Goal: Information Seeking & Learning: Learn about a topic

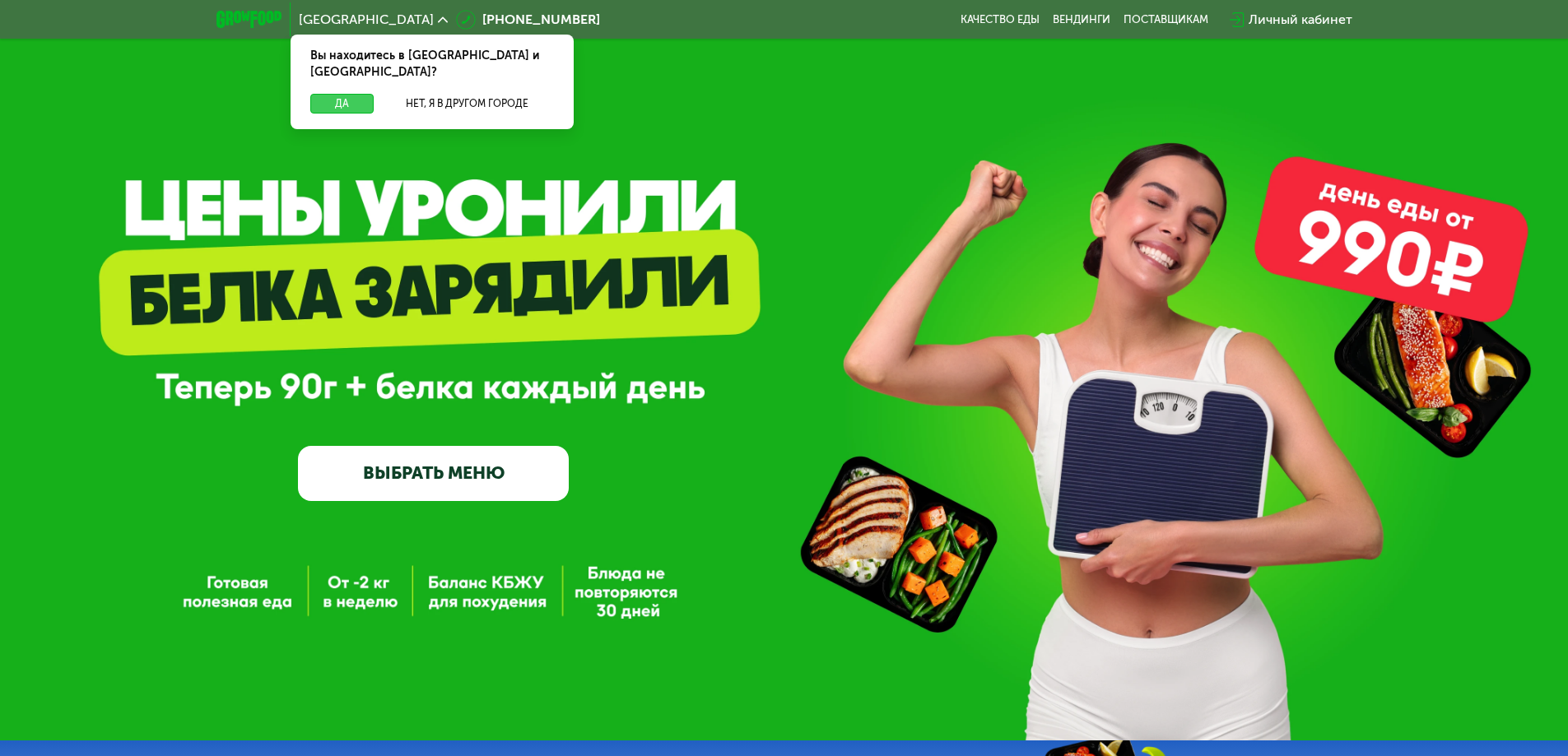
click at [334, 94] on button "Да" at bounding box center [341, 103] width 63 height 20
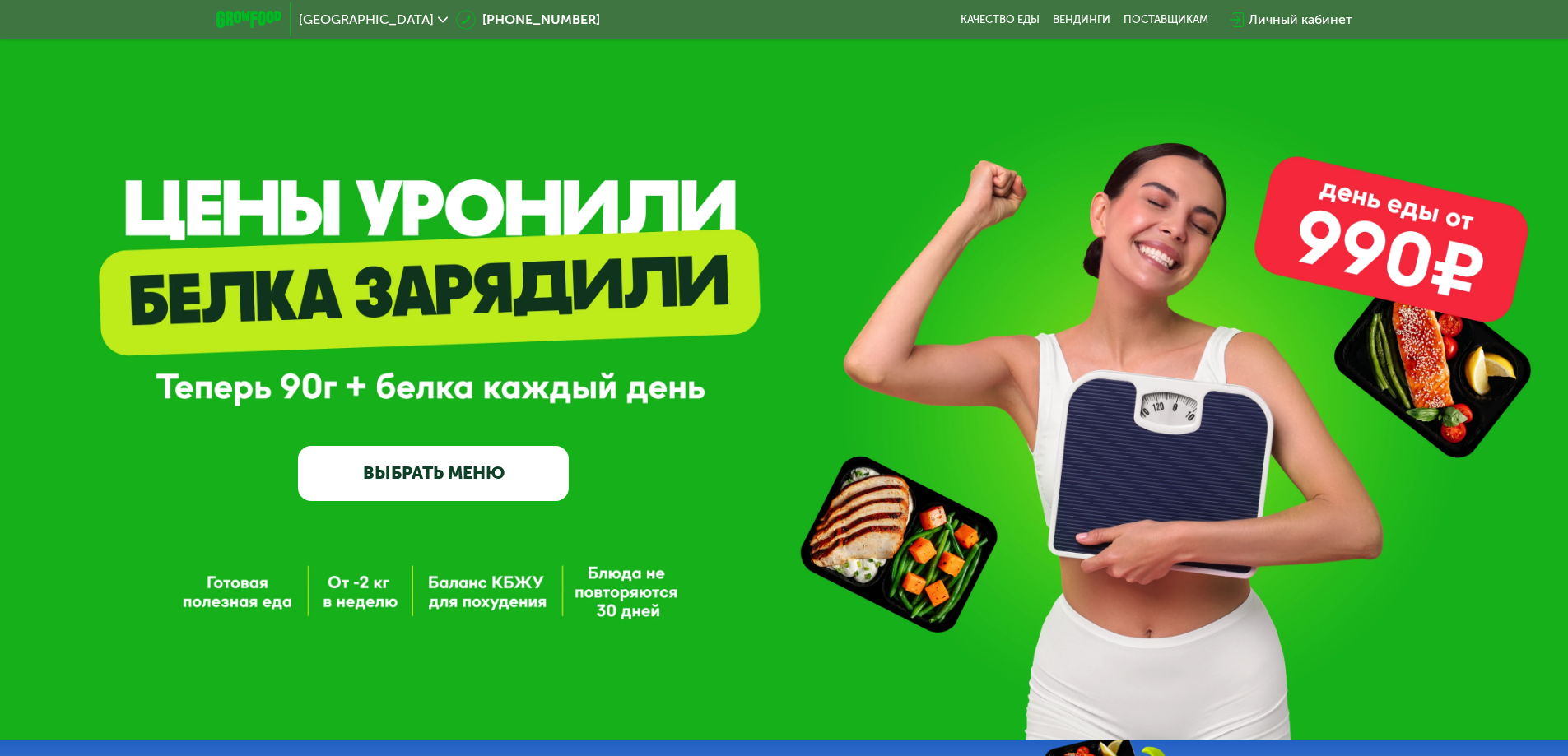
click at [435, 491] on link "ВЫБРАТЬ МЕНЮ" at bounding box center [432, 472] width 271 height 54
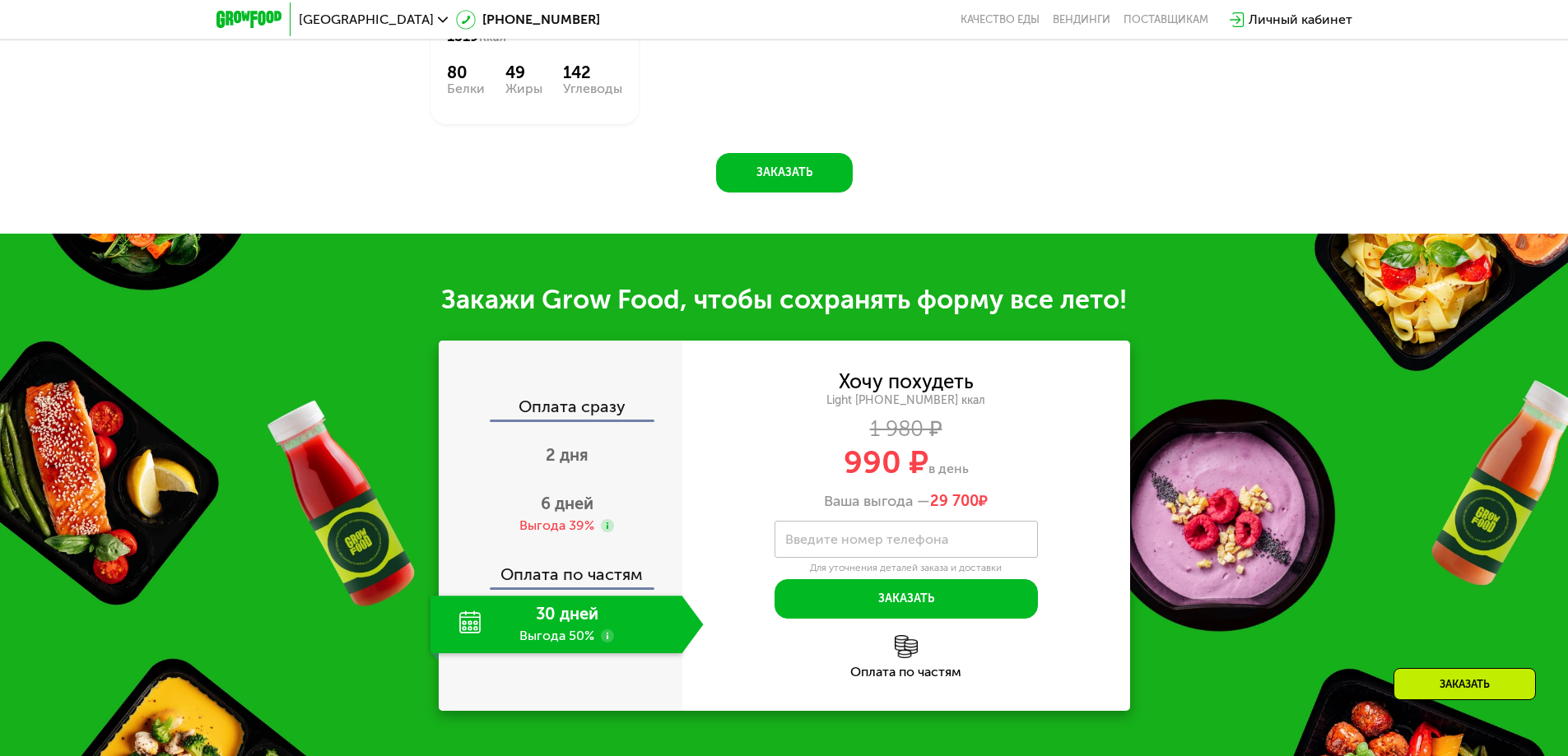
scroll to position [1628, 0]
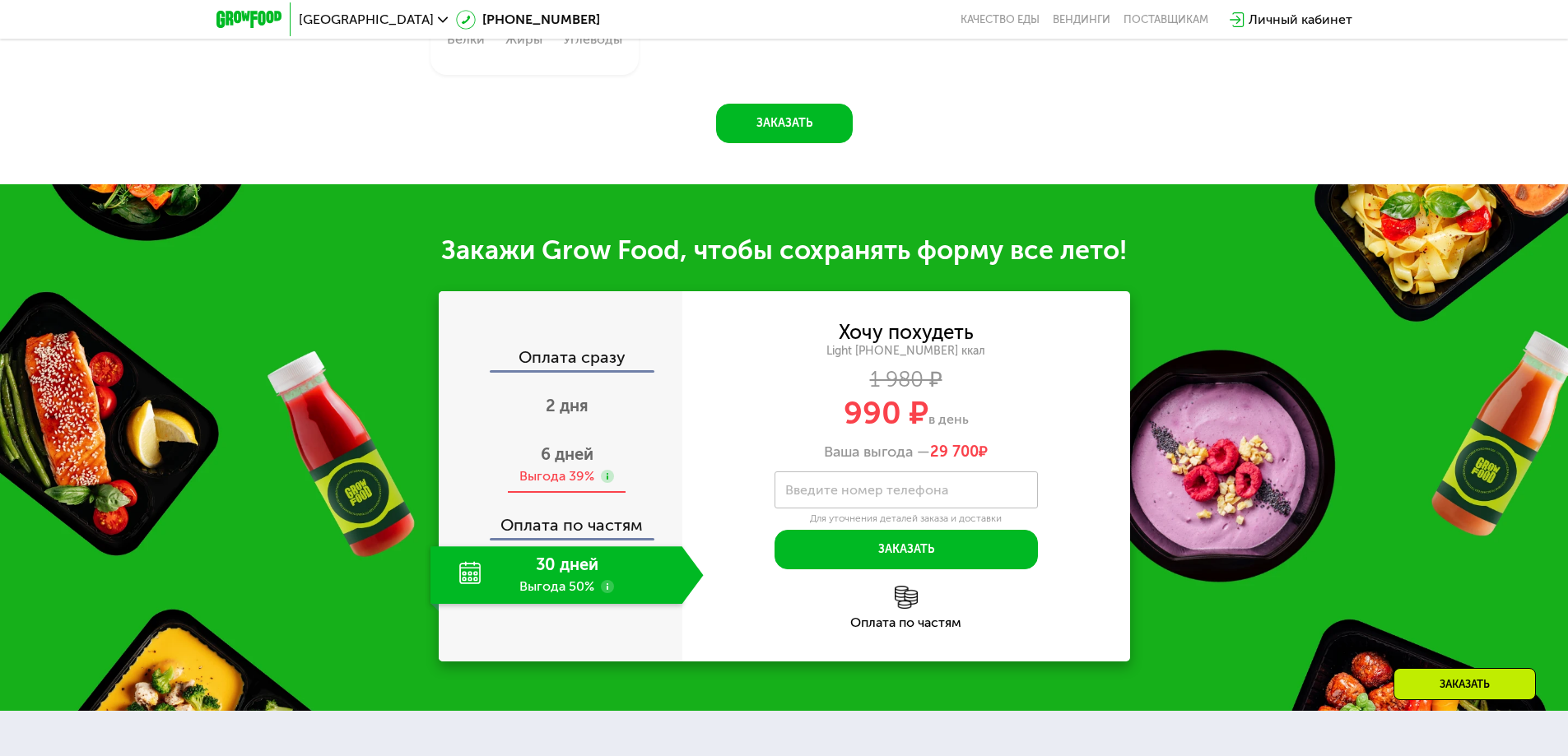
click at [608, 483] on use at bounding box center [607, 476] width 13 height 13
click at [907, 609] on img at bounding box center [906, 597] width 23 height 23
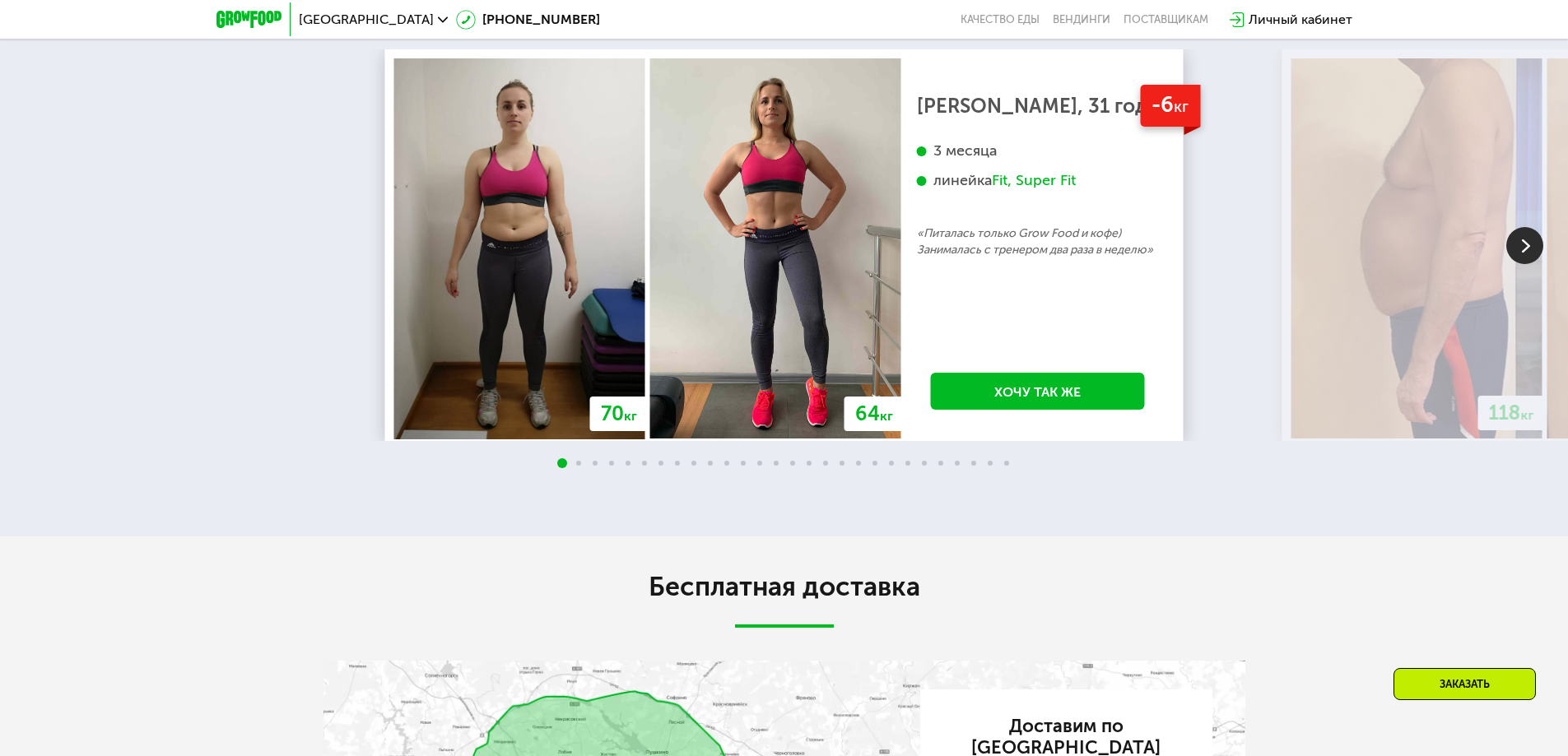
scroll to position [3191, 0]
click at [576, 465] on span at bounding box center [579, 462] width 5 height 5
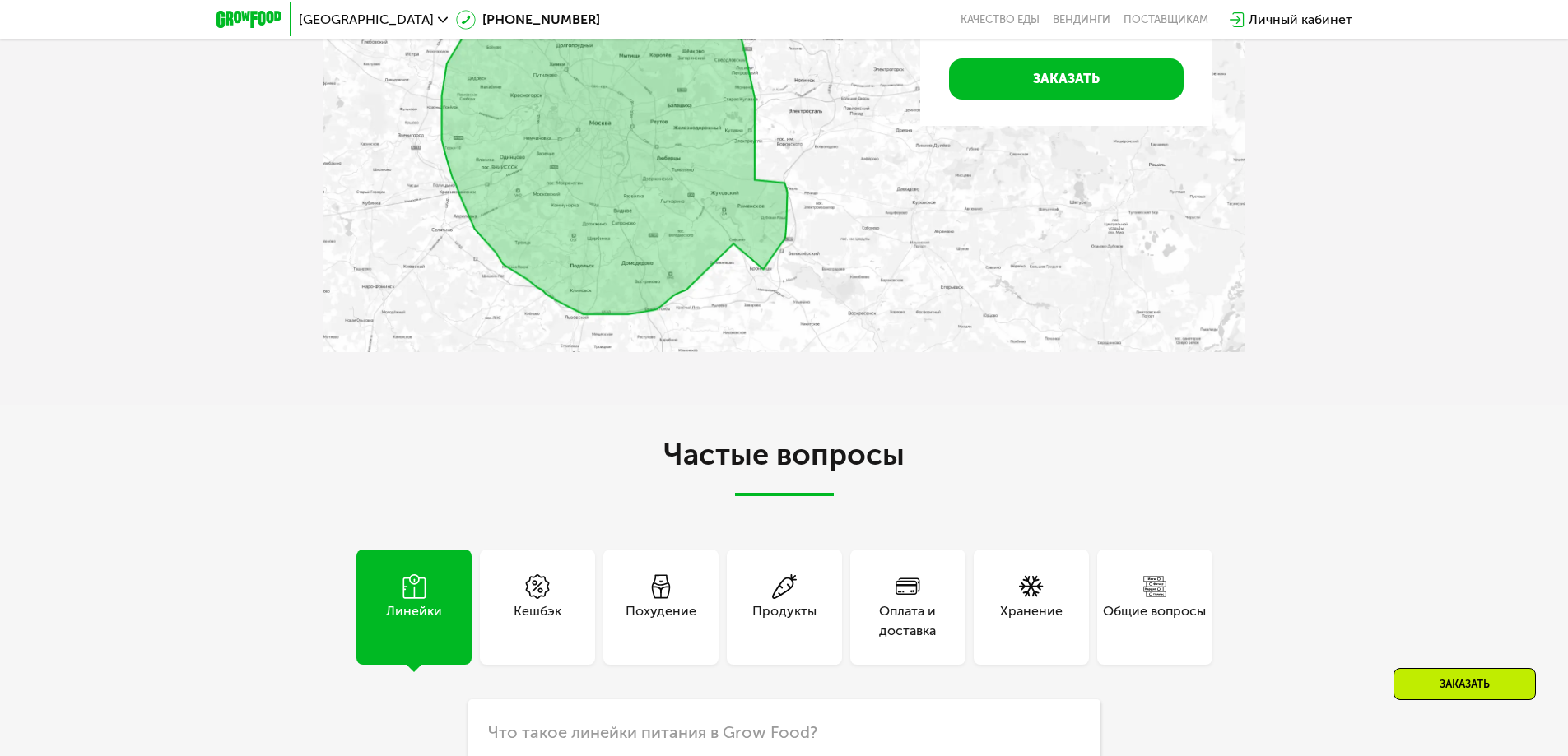
scroll to position [4260, 0]
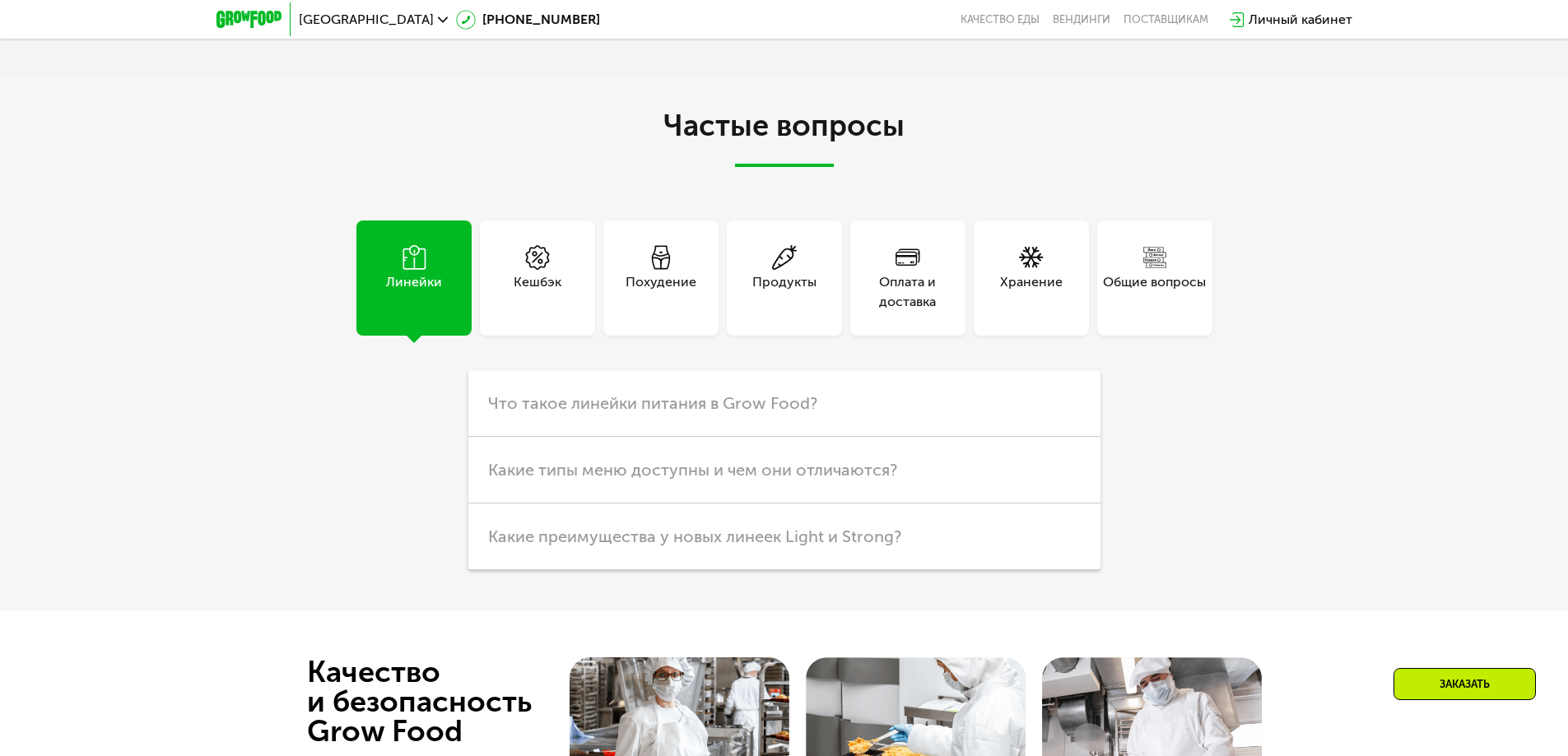
click at [677, 299] on div "Похудение" at bounding box center [660, 291] width 71 height 39
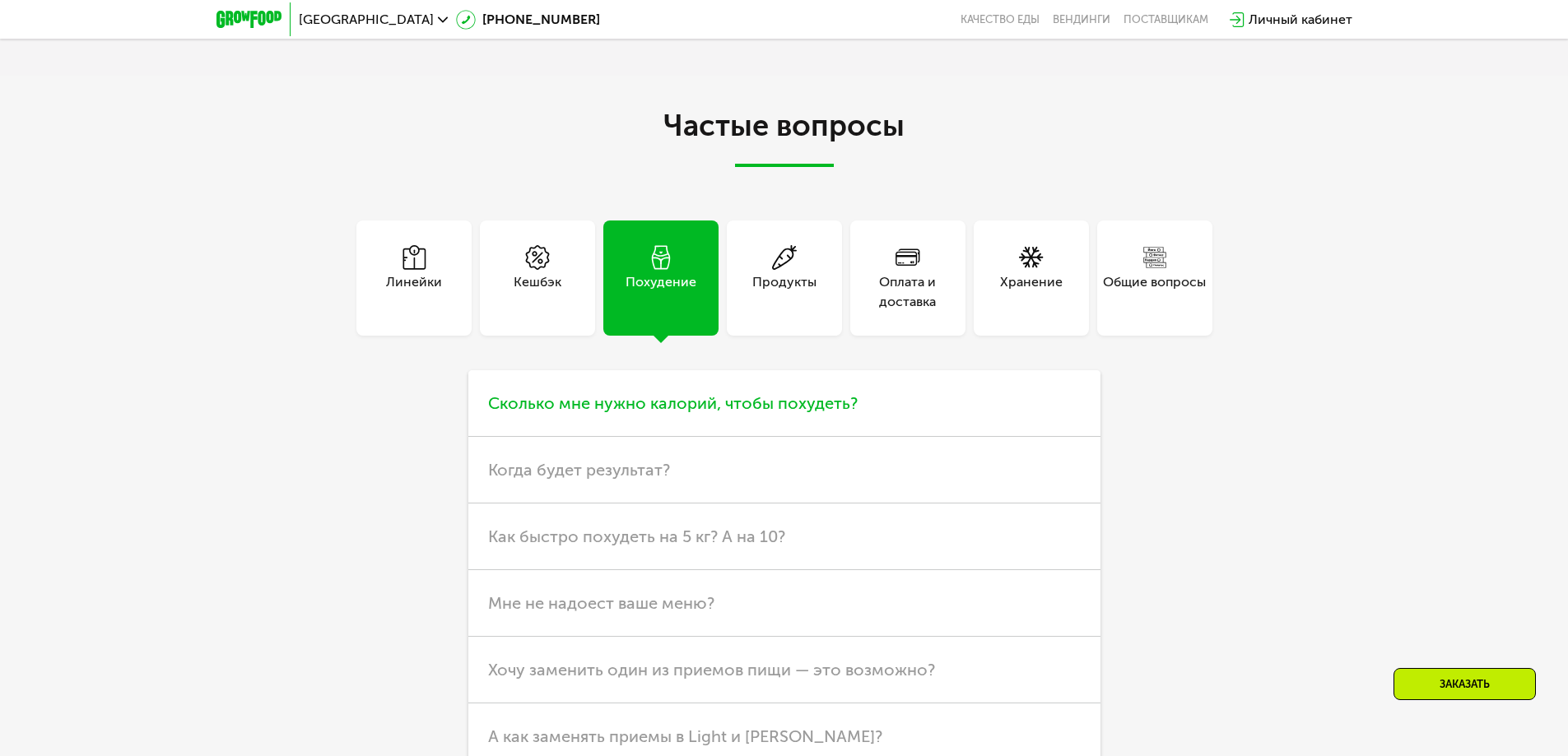
click at [887, 421] on h3 "Сколько мне нужно калорий, чтобы похудеть?" at bounding box center [784, 403] width 632 height 66
